Goal: Information Seeking & Learning: Learn about a topic

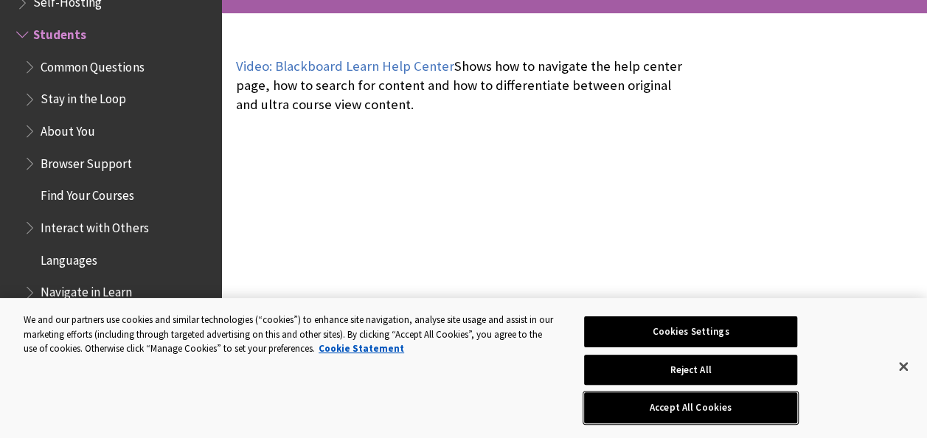
click at [754, 399] on button "Accept All Cookies" at bounding box center [690, 407] width 213 height 31
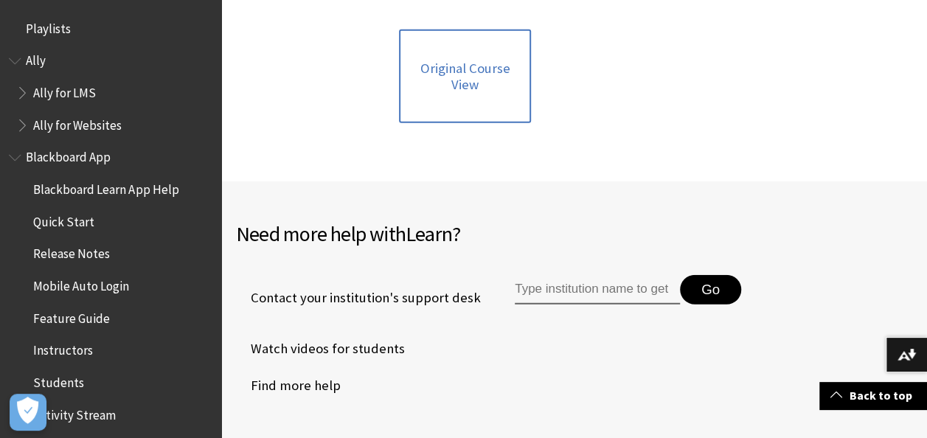
scroll to position [1844, 0]
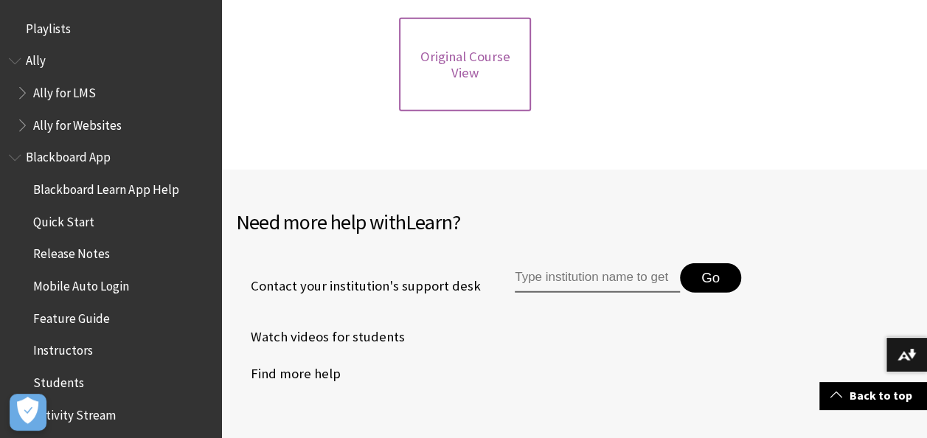
click at [513, 45] on link "Original Course View" at bounding box center [464, 65] width 131 height 94
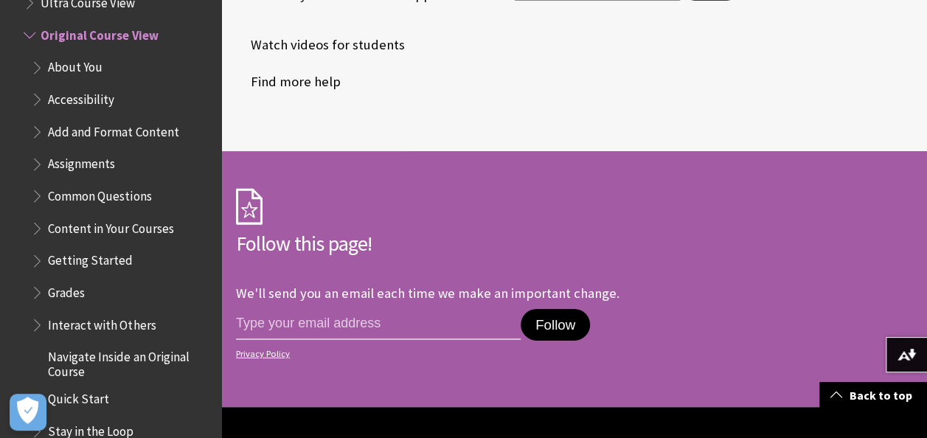
scroll to position [2286, 0]
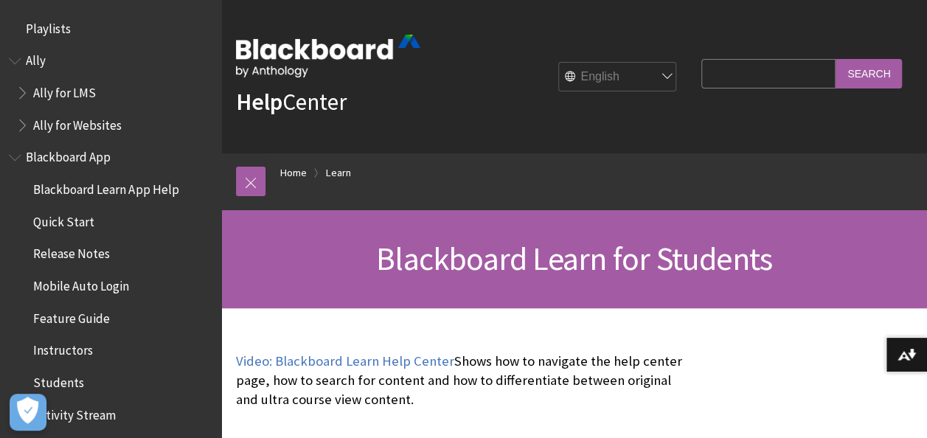
scroll to position [1420, 0]
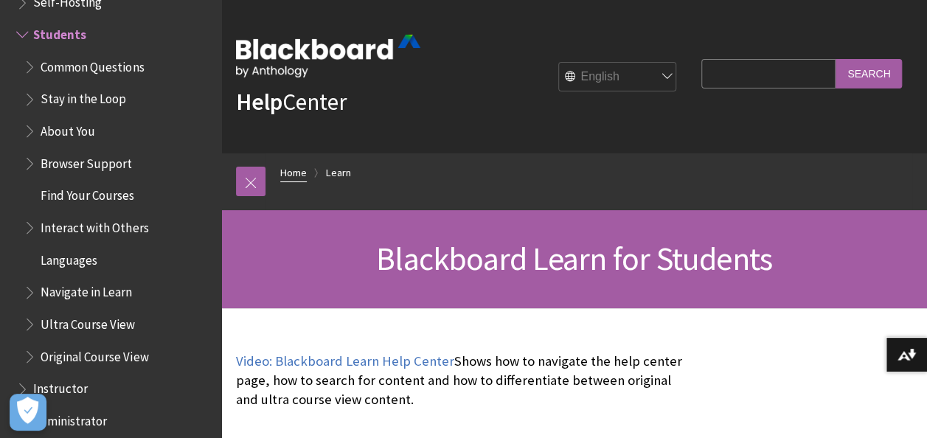
click at [302, 173] on link "Home" at bounding box center [293, 173] width 27 height 18
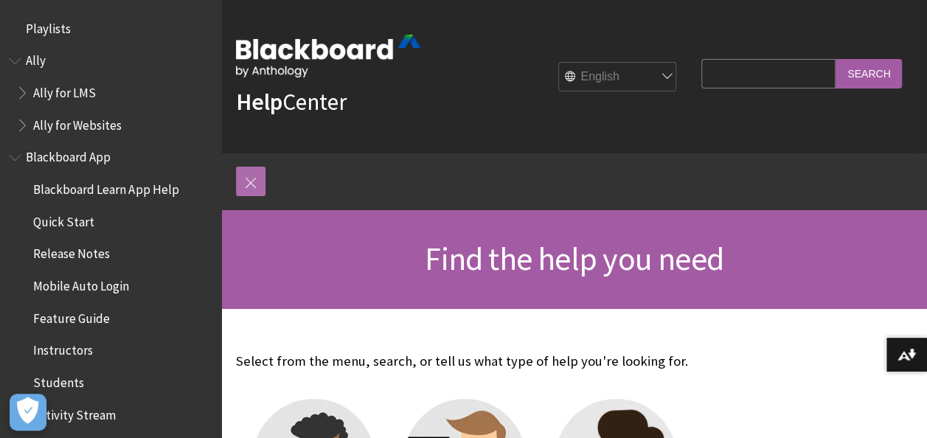
click at [249, 181] on link at bounding box center [250, 181] width 29 height 29
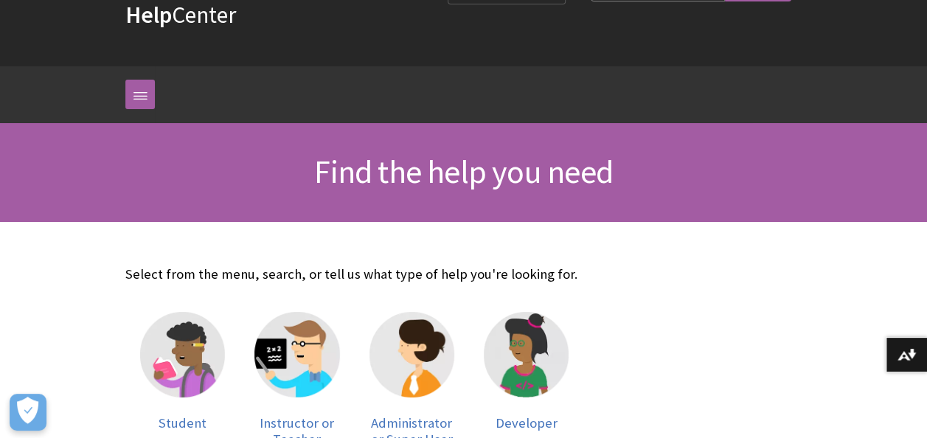
scroll to position [221, 0]
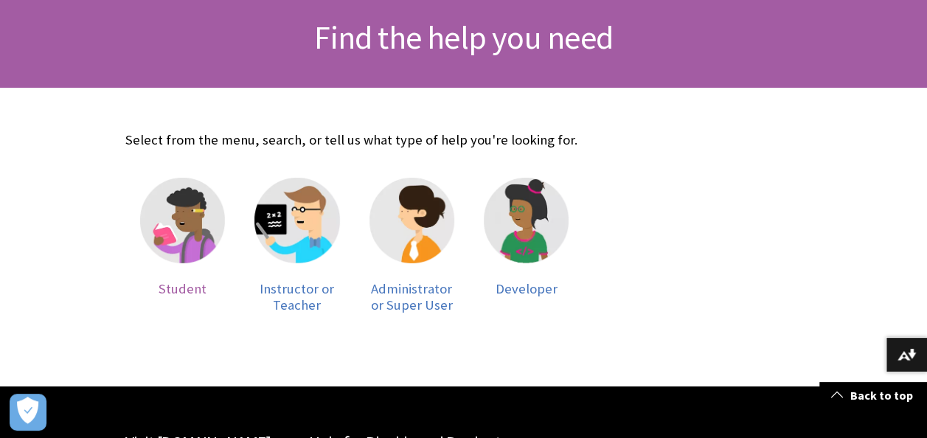
click at [181, 202] on img at bounding box center [182, 220] width 85 height 85
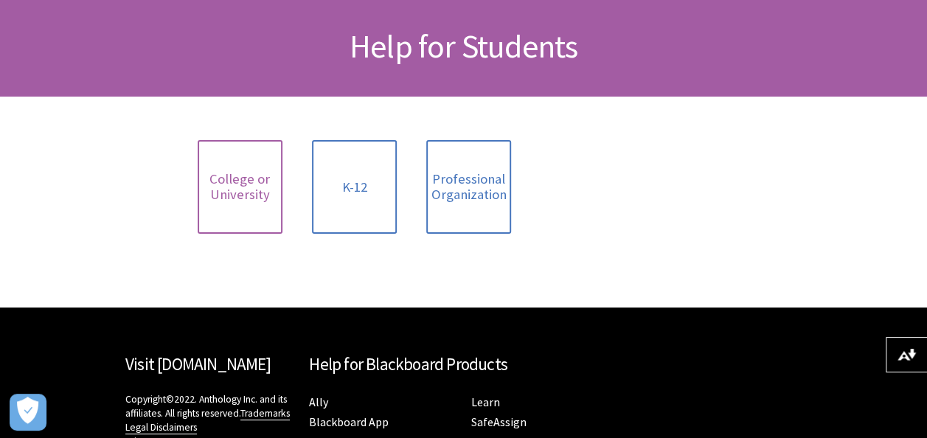
scroll to position [221, 0]
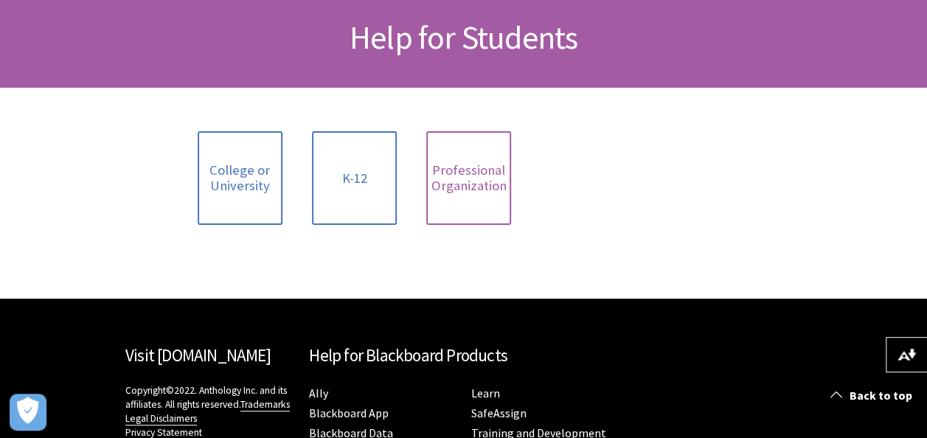
click at [490, 186] on span "Professional Organization" at bounding box center [468, 178] width 75 height 32
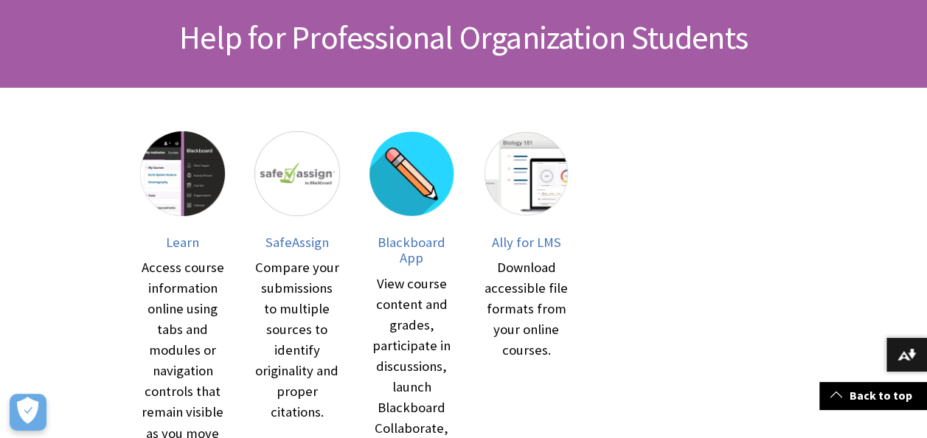
scroll to position [295, 0]
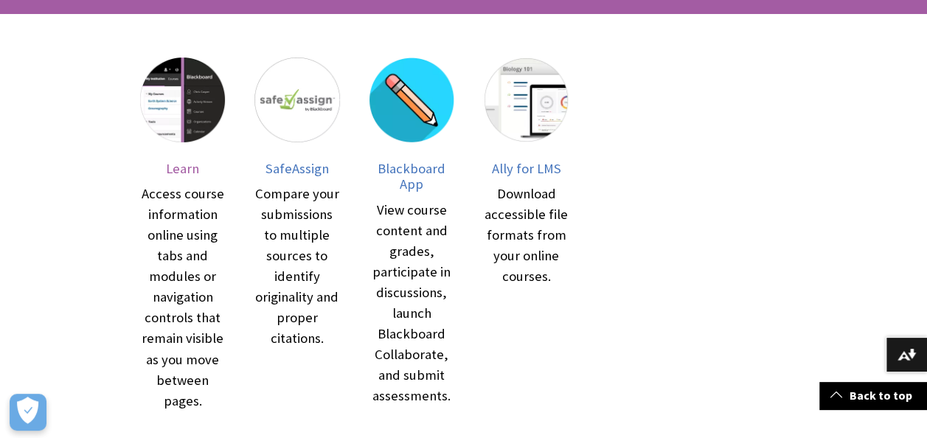
click at [177, 175] on span "Learn" at bounding box center [182, 168] width 33 height 17
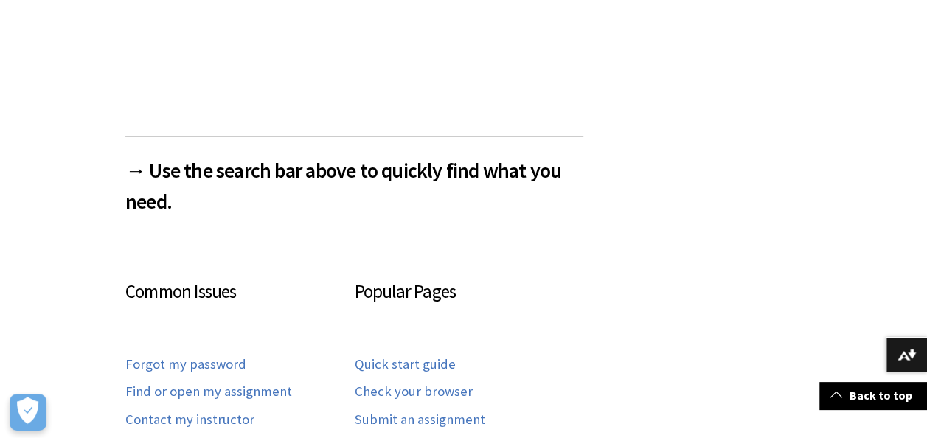
scroll to position [737, 0]
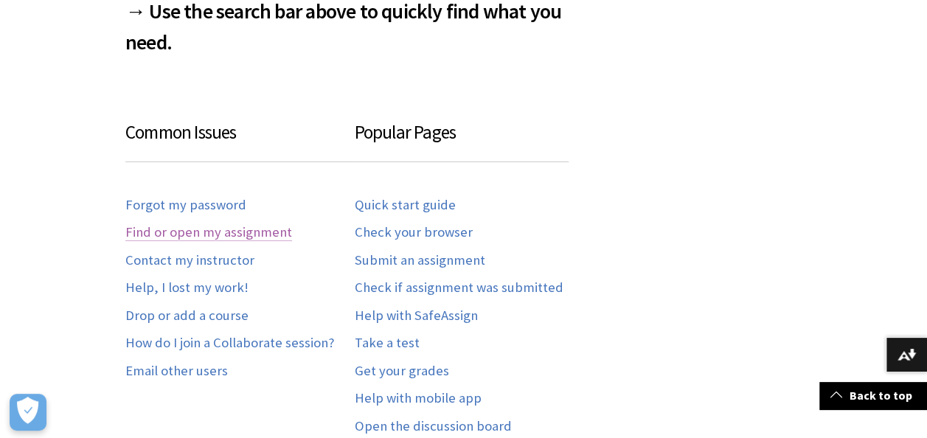
click at [132, 241] on link "Find or open my assignment" at bounding box center [208, 232] width 167 height 17
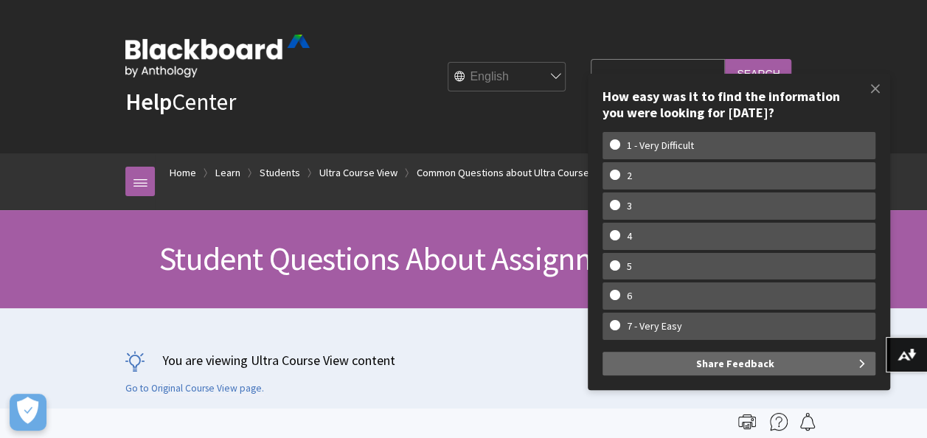
click at [524, 385] on div "You are viewing Ultra Course View content Go to Original Course View page." at bounding box center [463, 373] width 676 height 44
click at [879, 87] on span at bounding box center [875, 88] width 31 height 31
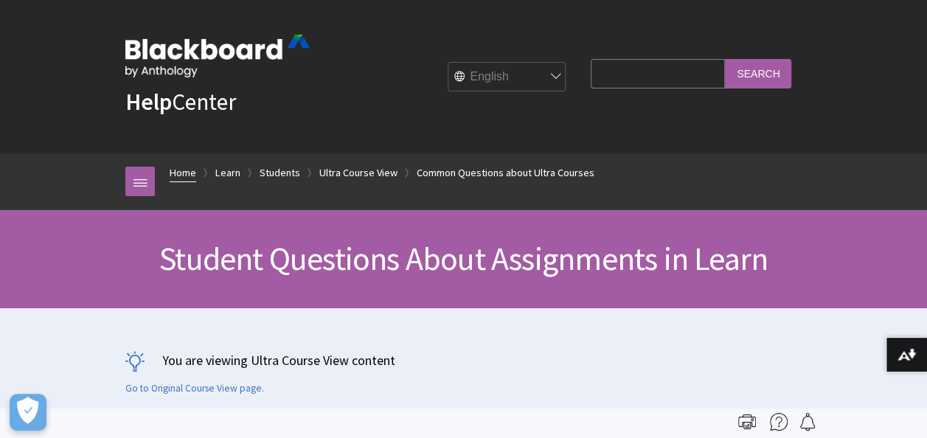
click at [185, 171] on link "Home" at bounding box center [183, 173] width 27 height 18
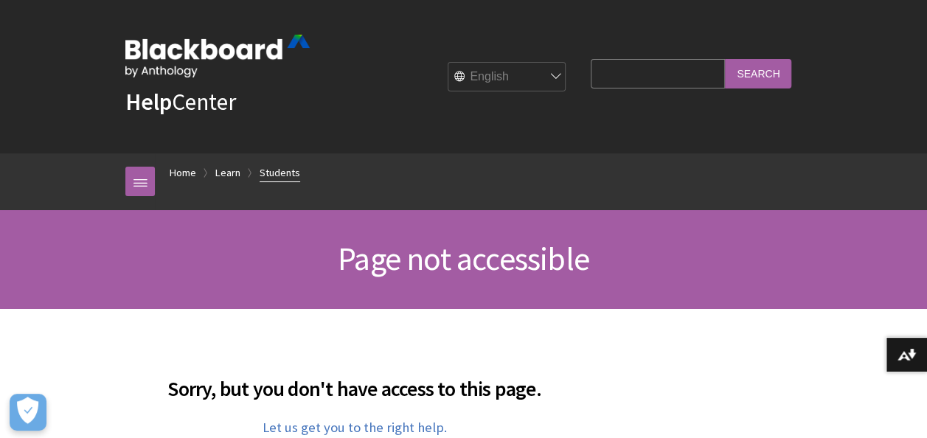
click at [266, 170] on link "Students" at bounding box center [280, 173] width 41 height 18
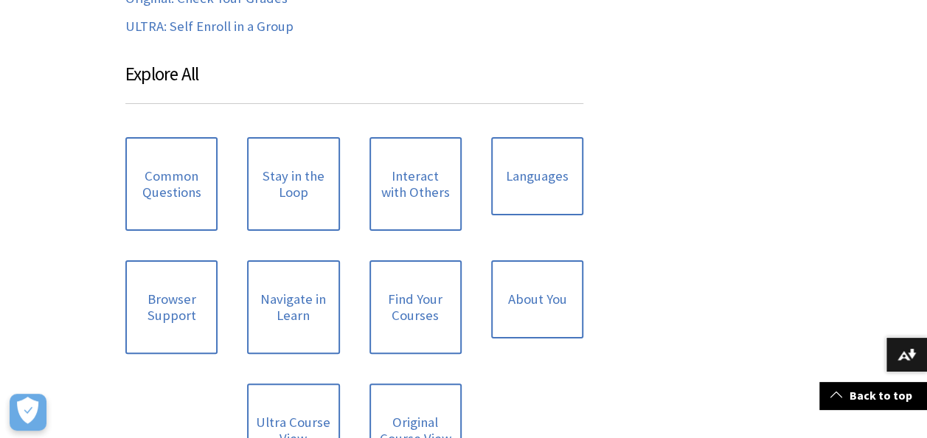
scroll to position [1401, 0]
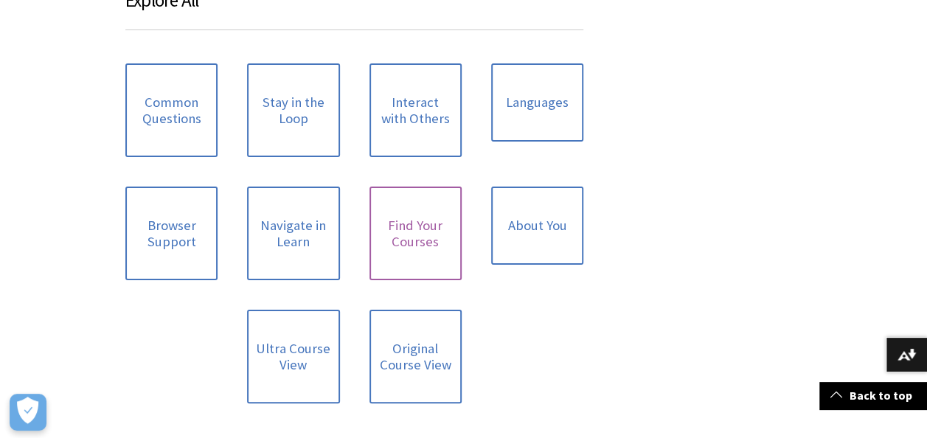
click at [413, 271] on link "Find Your Courses" at bounding box center [415, 234] width 92 height 94
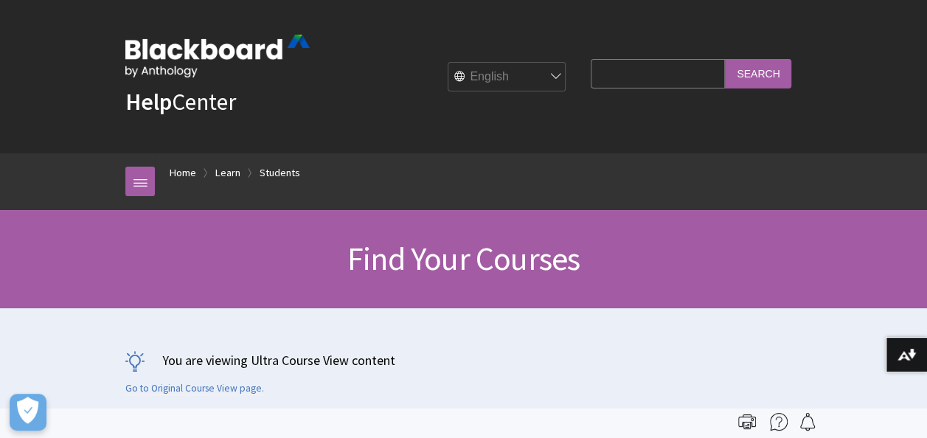
click at [117, 184] on div "Breadcrumb Home Learn Students All Products Playlists Playlists Ally Ally for L…" at bounding box center [464, 181] width 706 height 57
click at [136, 183] on link at bounding box center [139, 181] width 29 height 29
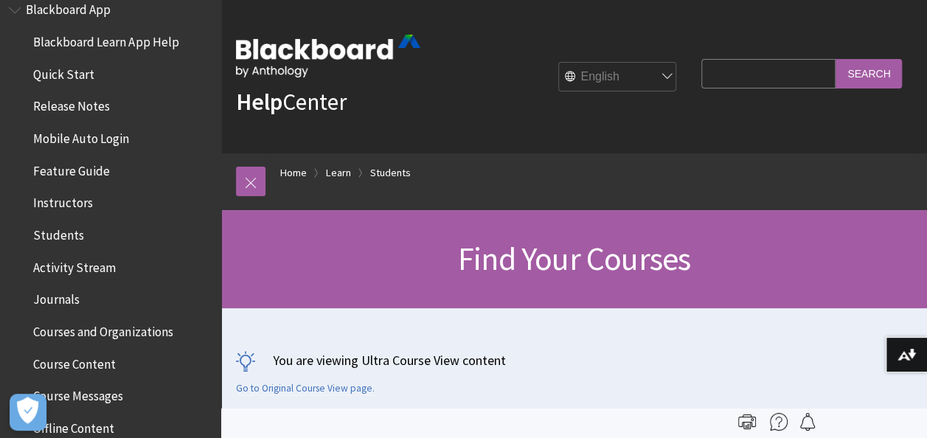
scroll to position [221, 0]
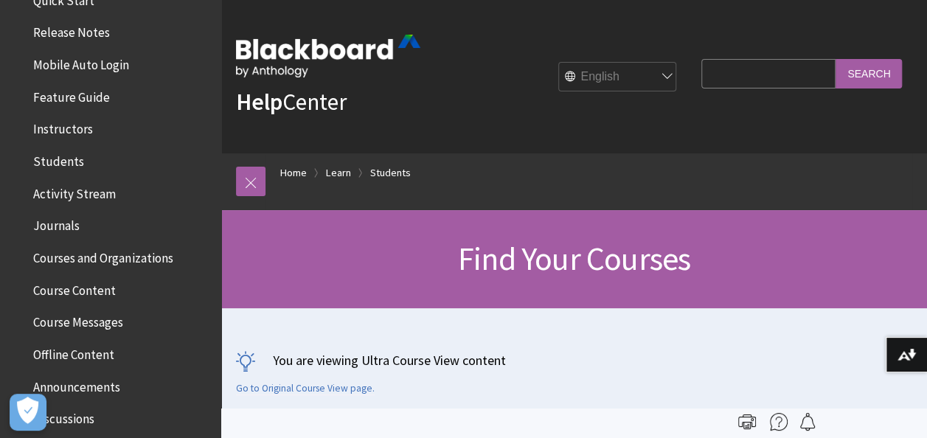
click at [83, 256] on span "Courses and Organizations" at bounding box center [102, 256] width 139 height 20
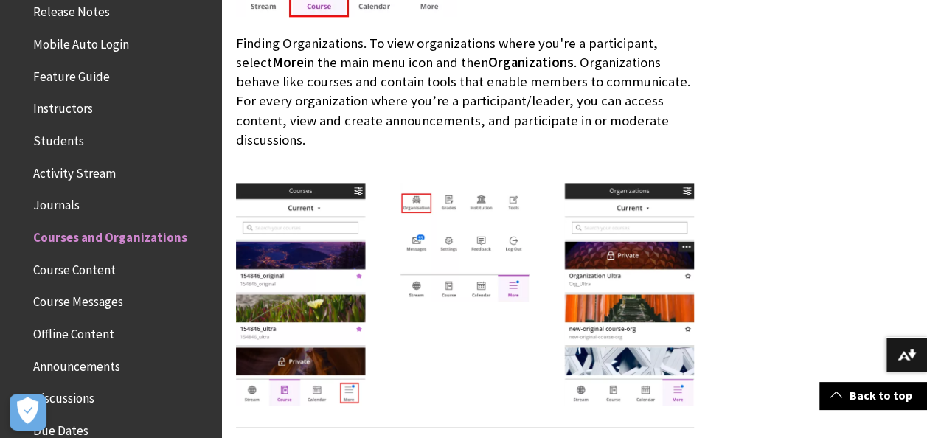
scroll to position [295, 0]
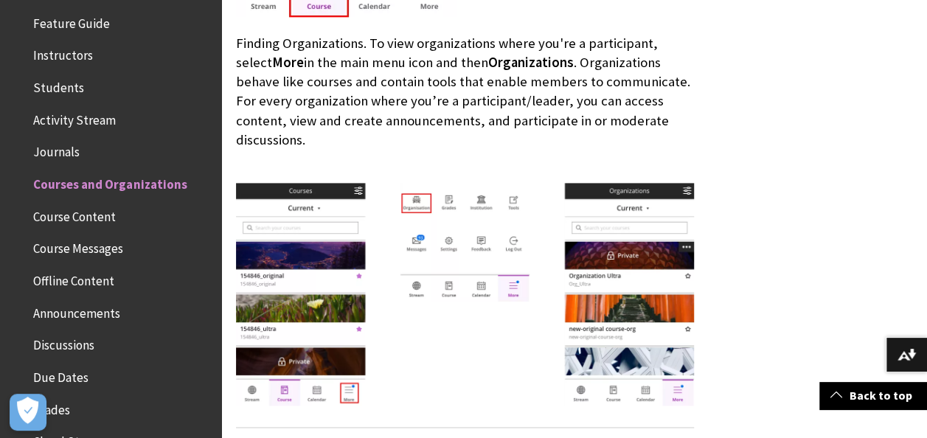
click at [92, 217] on span "Course Content" at bounding box center [74, 214] width 83 height 20
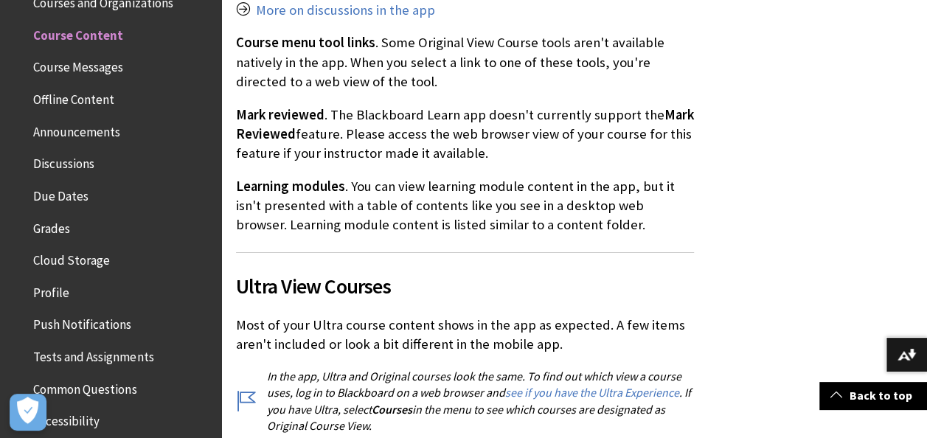
scroll to position [2507, 0]
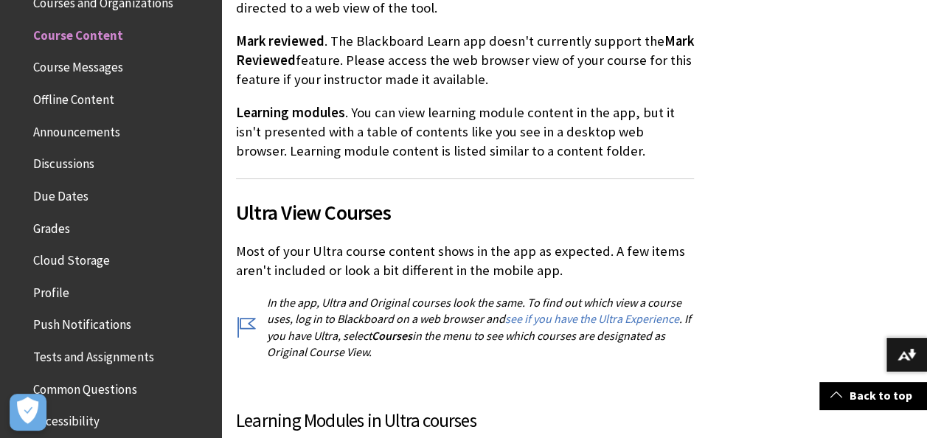
click at [68, 70] on span "Course Messages" at bounding box center [78, 65] width 90 height 20
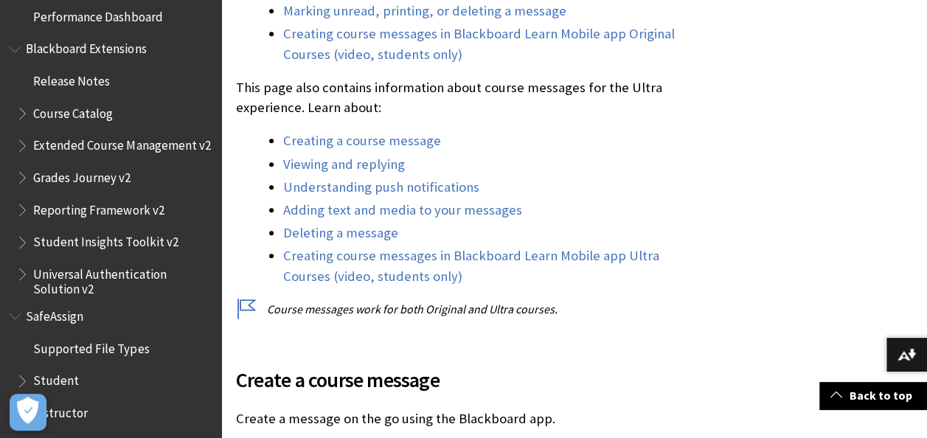
scroll to position [1613, 0]
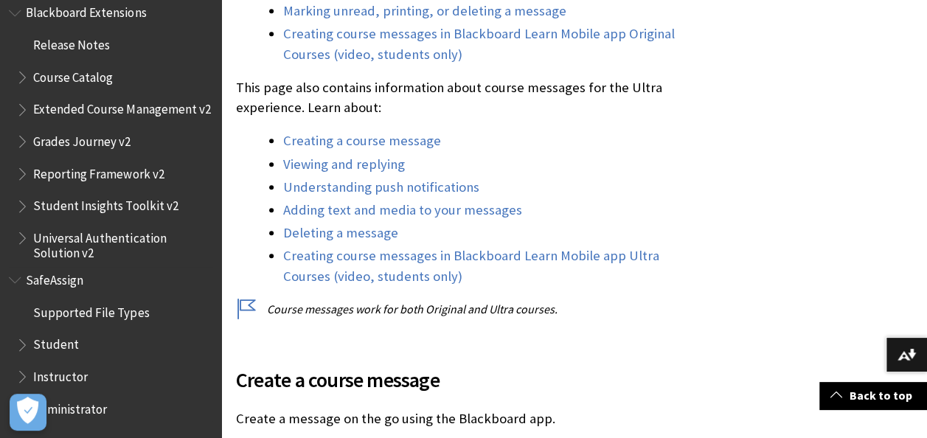
click at [60, 339] on span "Student" at bounding box center [56, 343] width 46 height 20
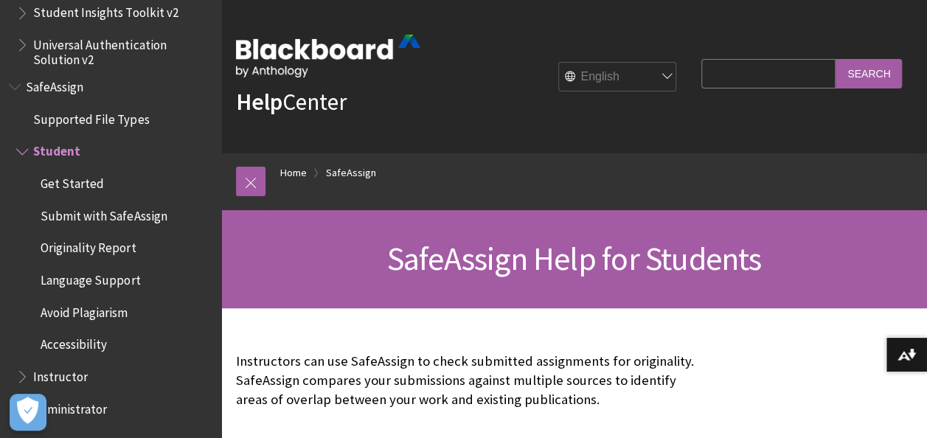
scroll to position [221, 0]
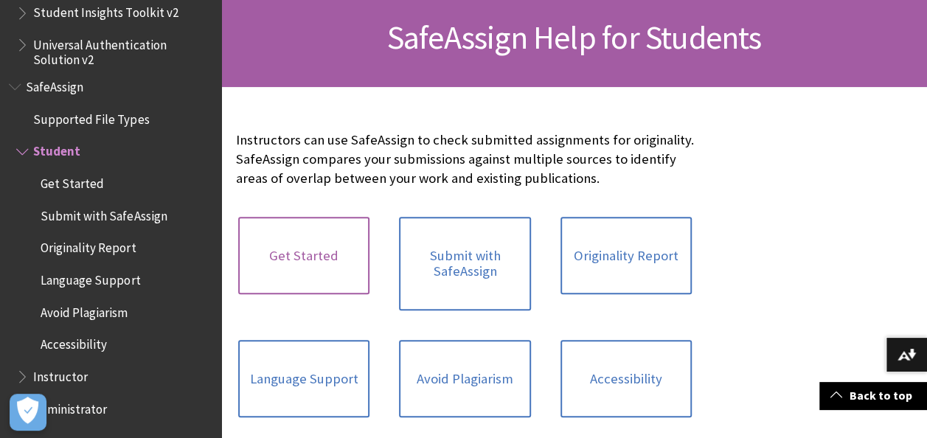
click at [337, 251] on link "Get Started" at bounding box center [303, 256] width 131 height 78
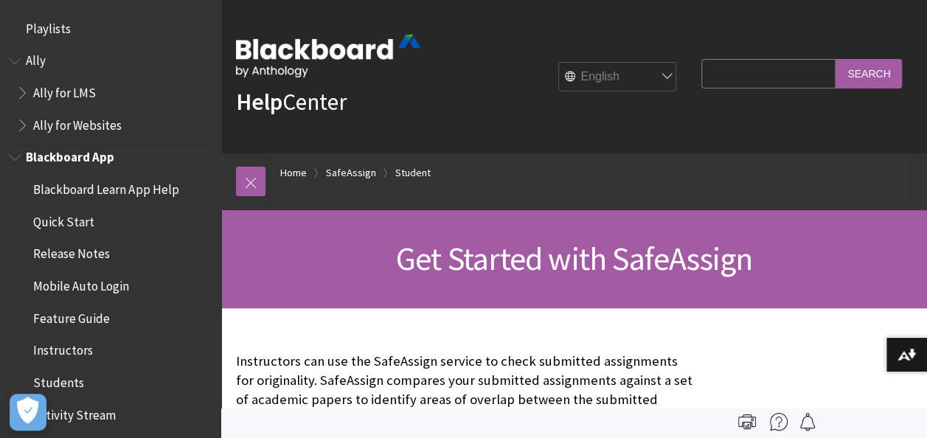
click at [68, 157] on span "Blackboard App" at bounding box center [70, 155] width 88 height 20
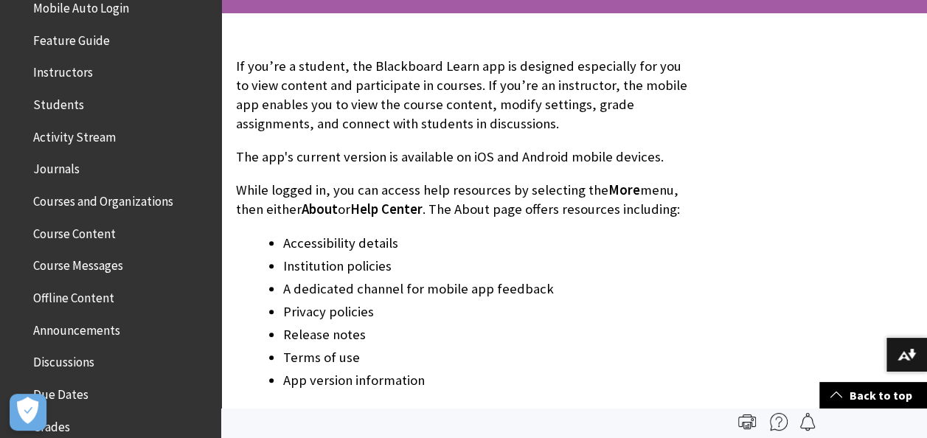
scroll to position [295, 0]
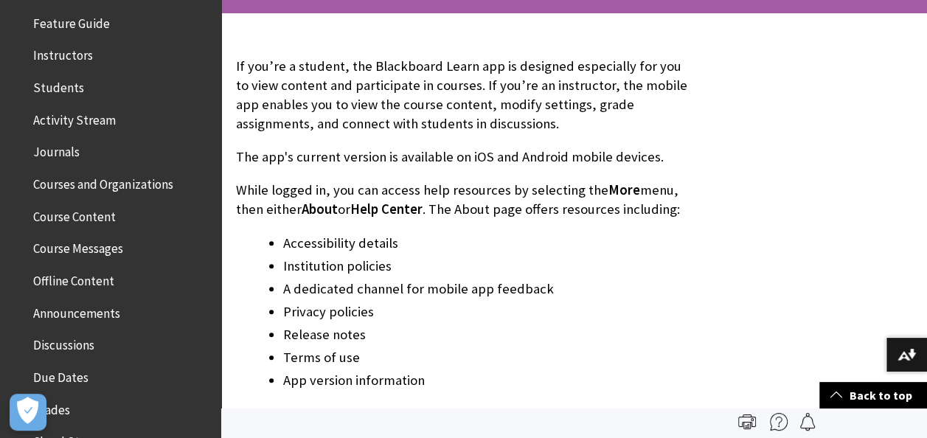
click at [94, 218] on span "Course Content" at bounding box center [74, 214] width 83 height 20
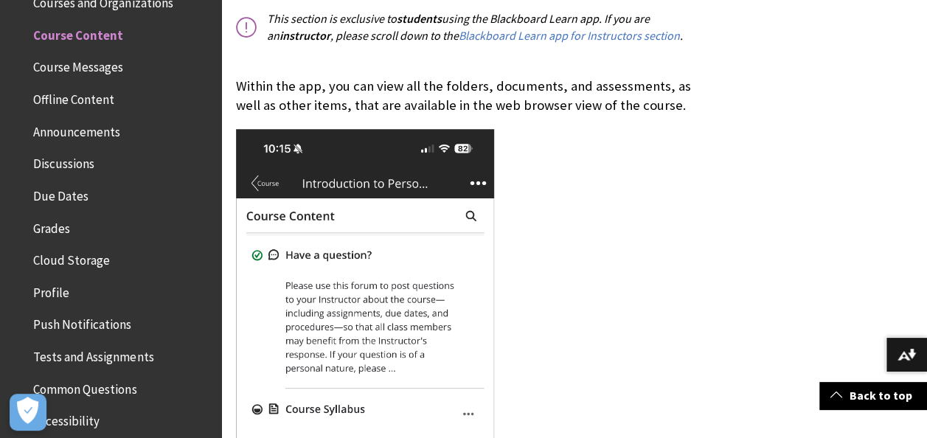
scroll to position [442, 0]
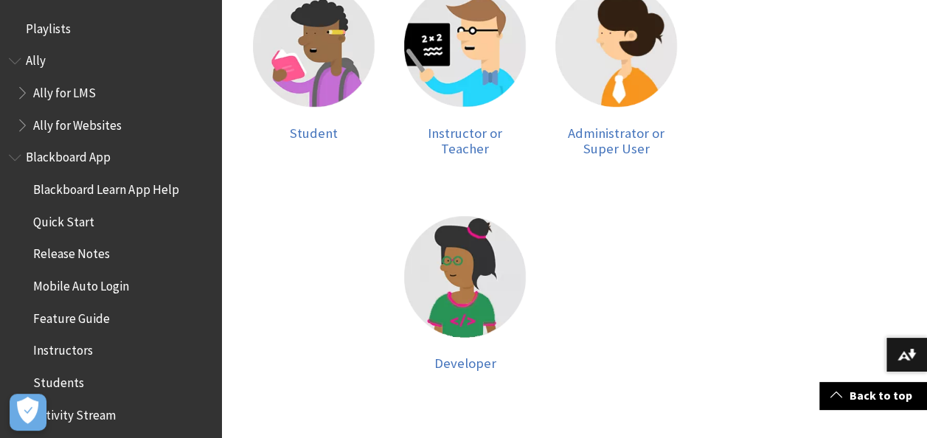
scroll to position [369, 0]
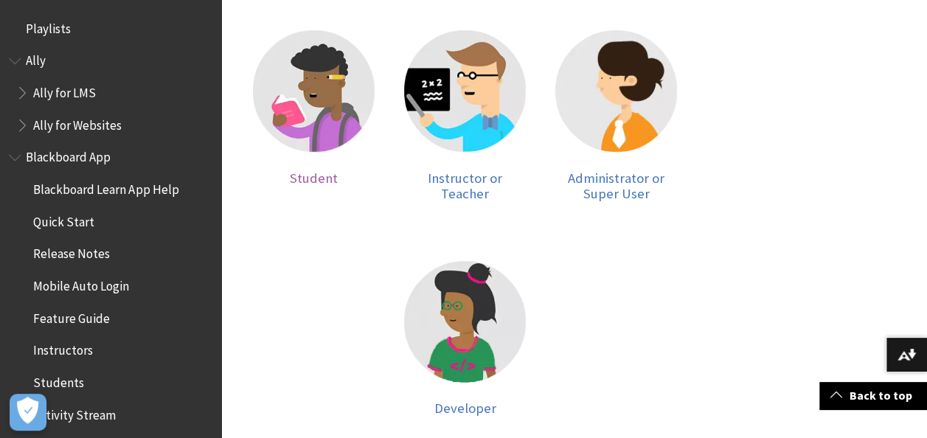
click at [316, 103] on img at bounding box center [314, 91] width 122 height 122
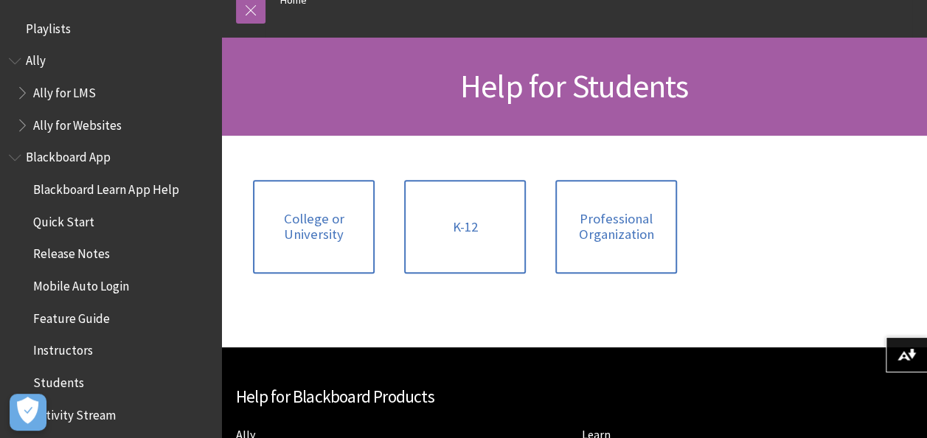
scroll to position [221, 0]
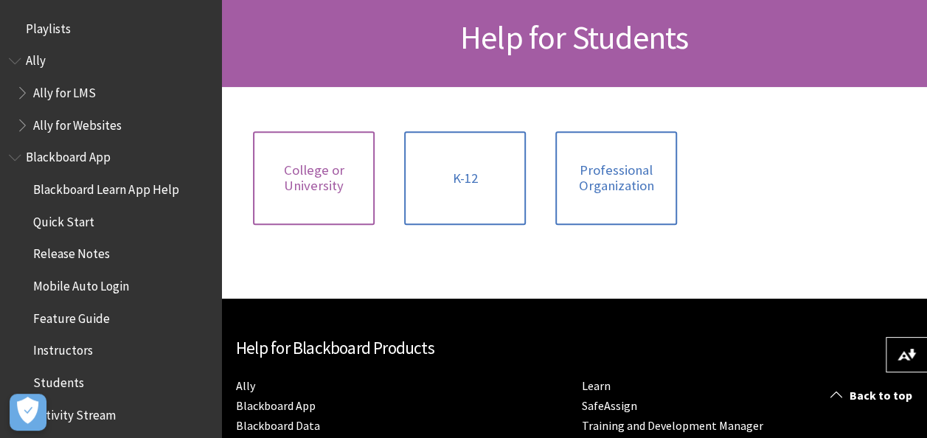
click at [326, 196] on link "College or University" at bounding box center [314, 178] width 122 height 94
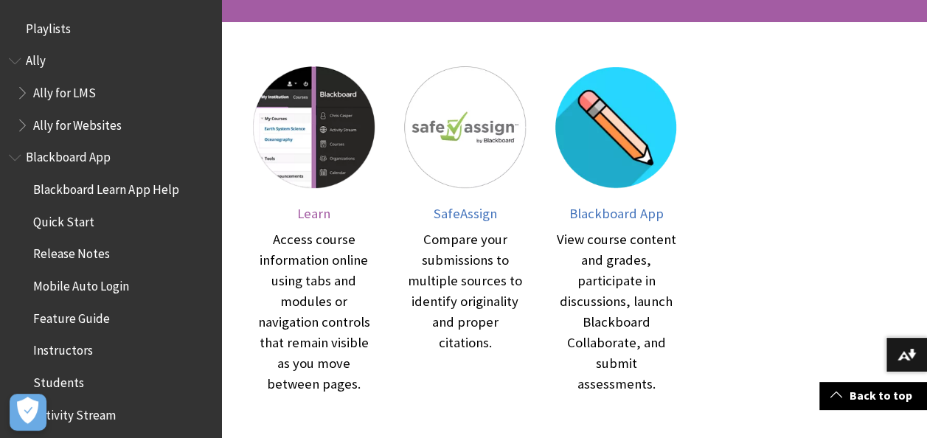
scroll to position [369, 0]
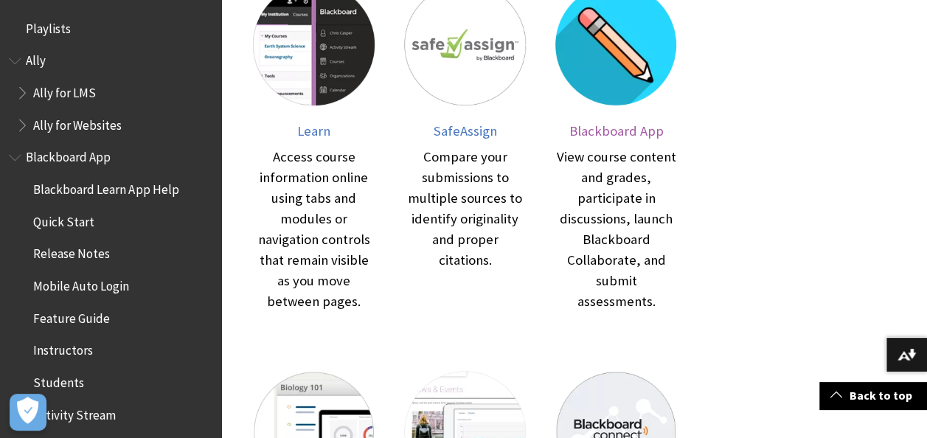
click at [603, 137] on span "Blackboard App" at bounding box center [616, 130] width 94 height 17
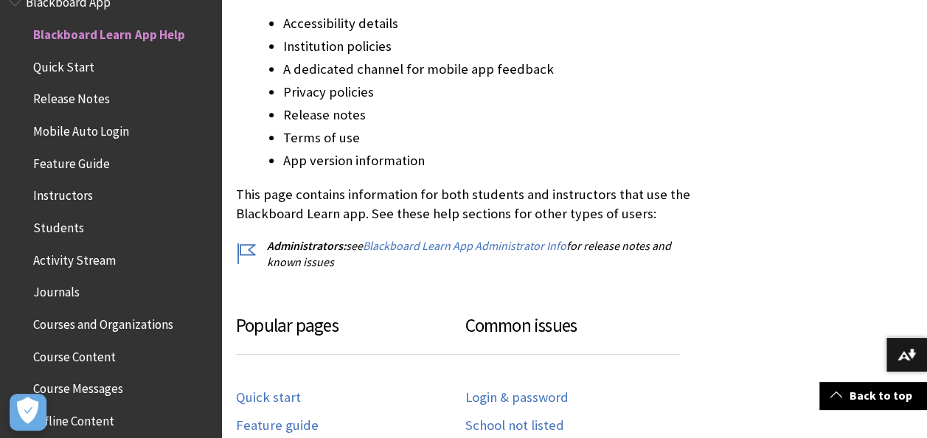
scroll to position [516, 0]
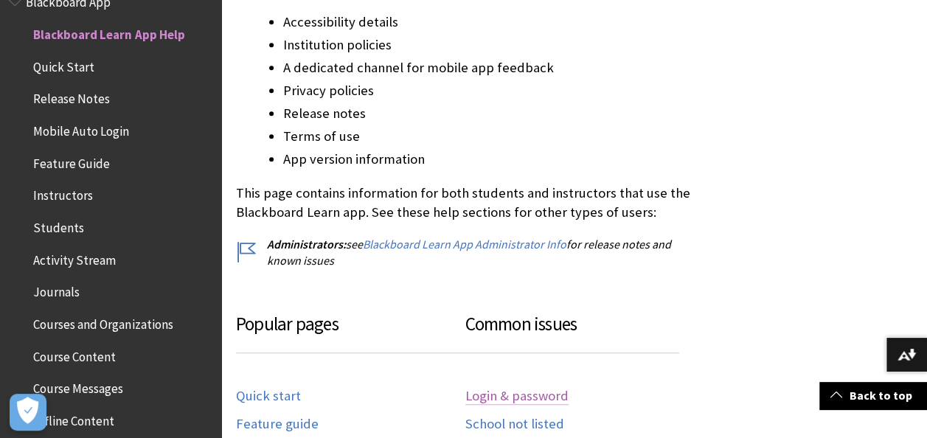
click at [518, 391] on link "Login & password" at bounding box center [516, 396] width 103 height 17
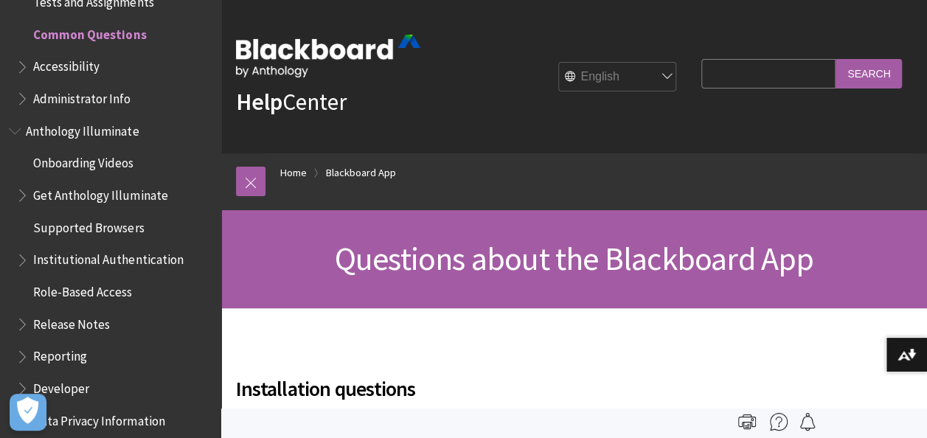
click at [726, 72] on input "Search Query" at bounding box center [768, 73] width 134 height 29
type input "anna freud"
click at [836, 59] on input "Search" at bounding box center [869, 73] width 66 height 29
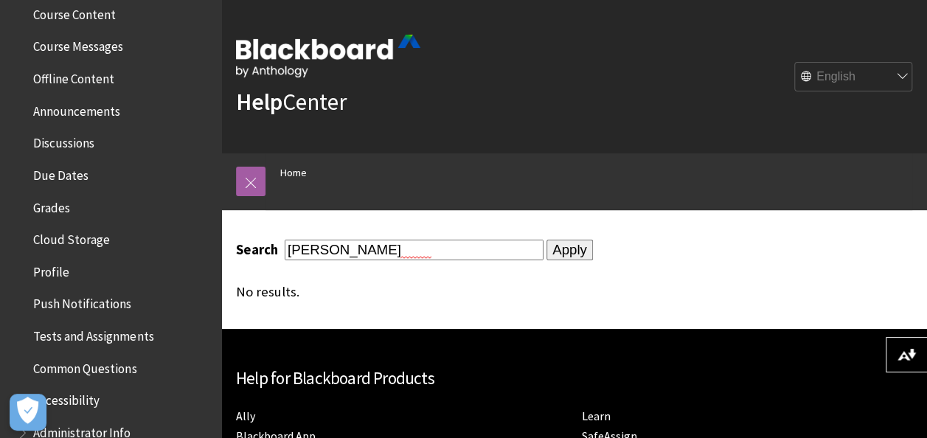
scroll to position [516, 0]
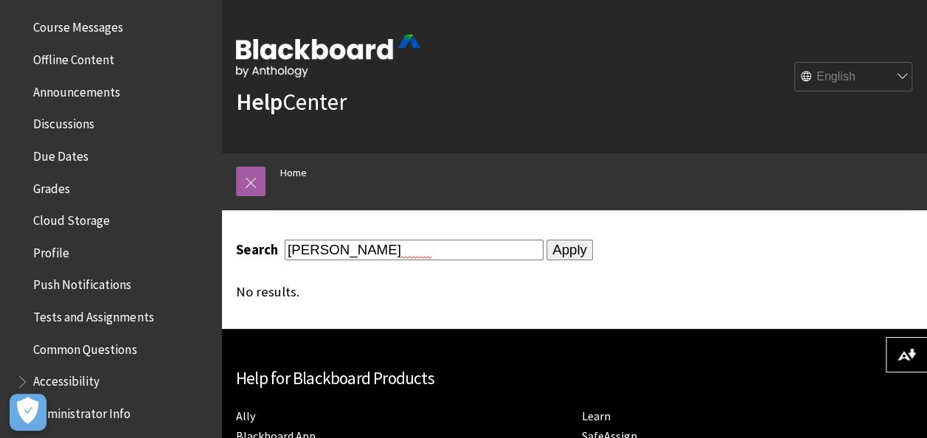
click at [58, 249] on span "Profile" at bounding box center [51, 250] width 36 height 20
